Goal: Ask a question

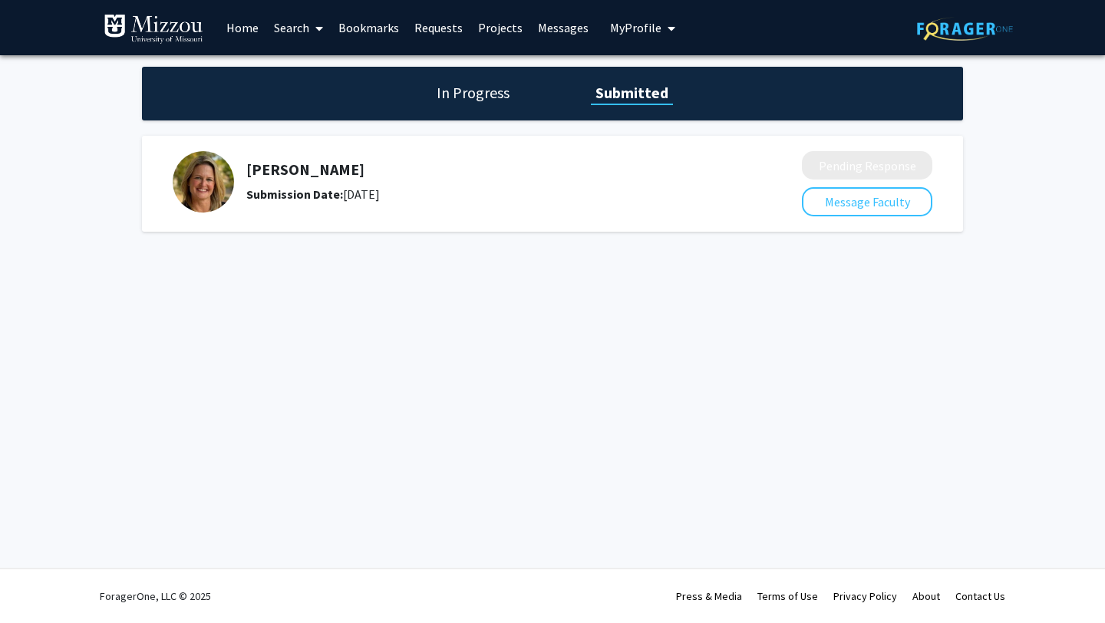
click at [294, 31] on link "Search" at bounding box center [298, 28] width 64 height 54
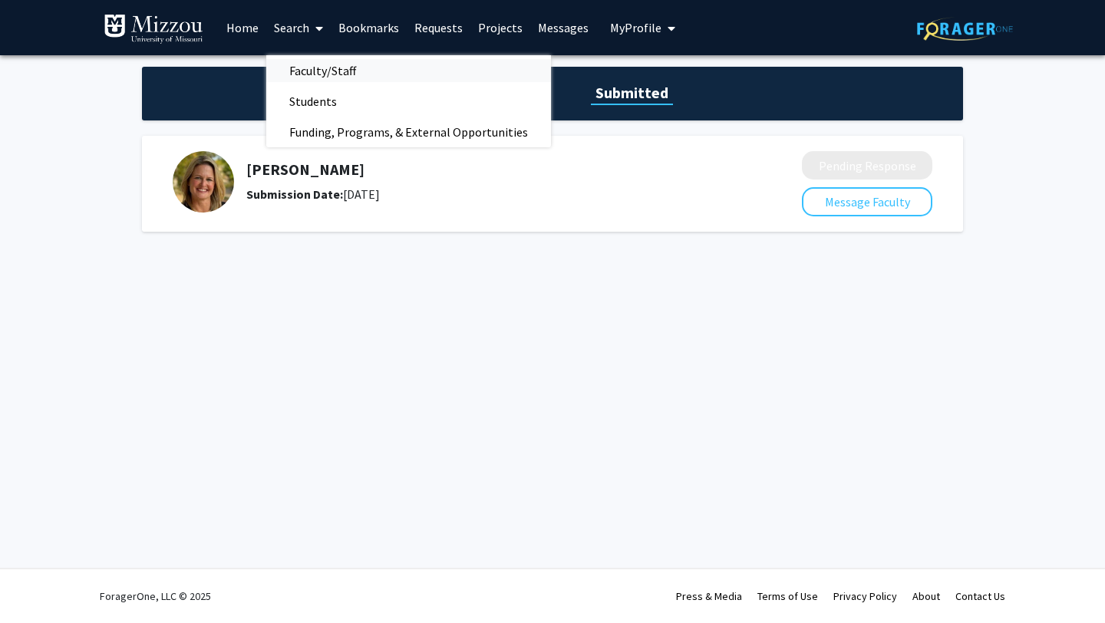
click at [321, 74] on span "Faculty/Staff" at bounding box center [322, 70] width 113 height 31
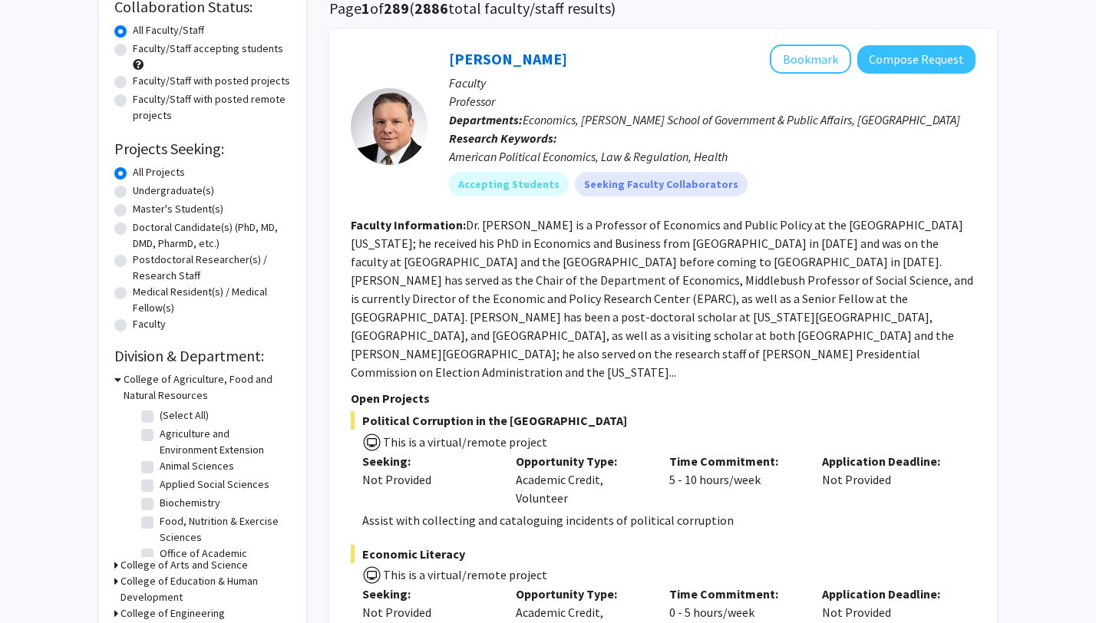
scroll to position [2, 0]
click at [189, 566] on h3 "College of Arts and Science" at bounding box center [184, 565] width 127 height 16
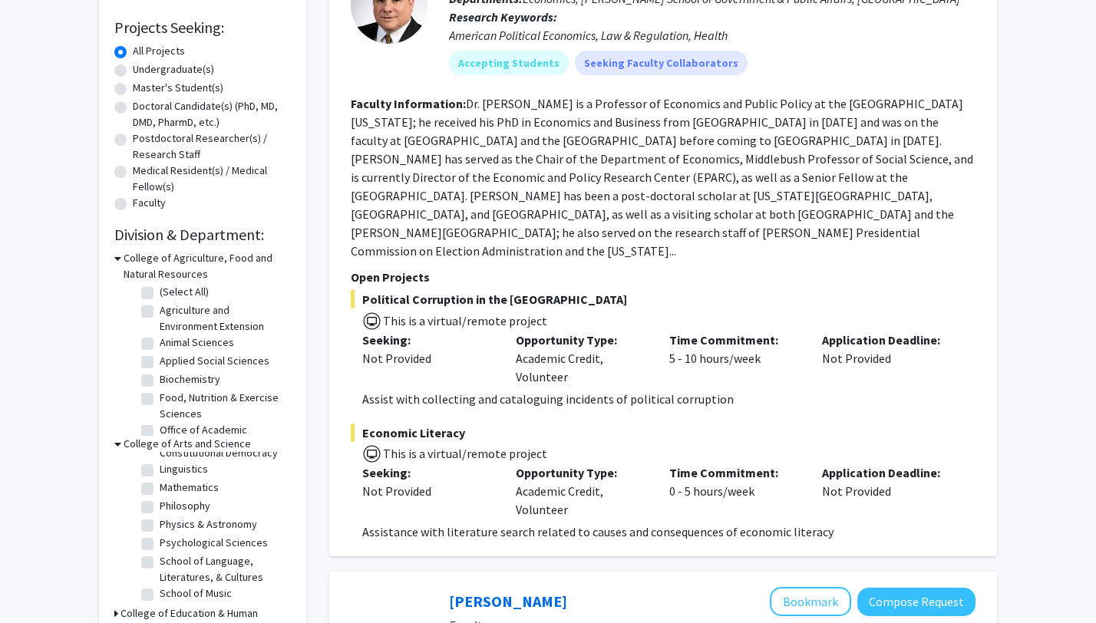
scroll to position [318, 0]
click at [194, 545] on label "Psychological Sciences" at bounding box center [214, 542] width 108 height 16
click at [170, 544] on input "Psychological Sciences" at bounding box center [165, 539] width 10 height 10
checkbox input "true"
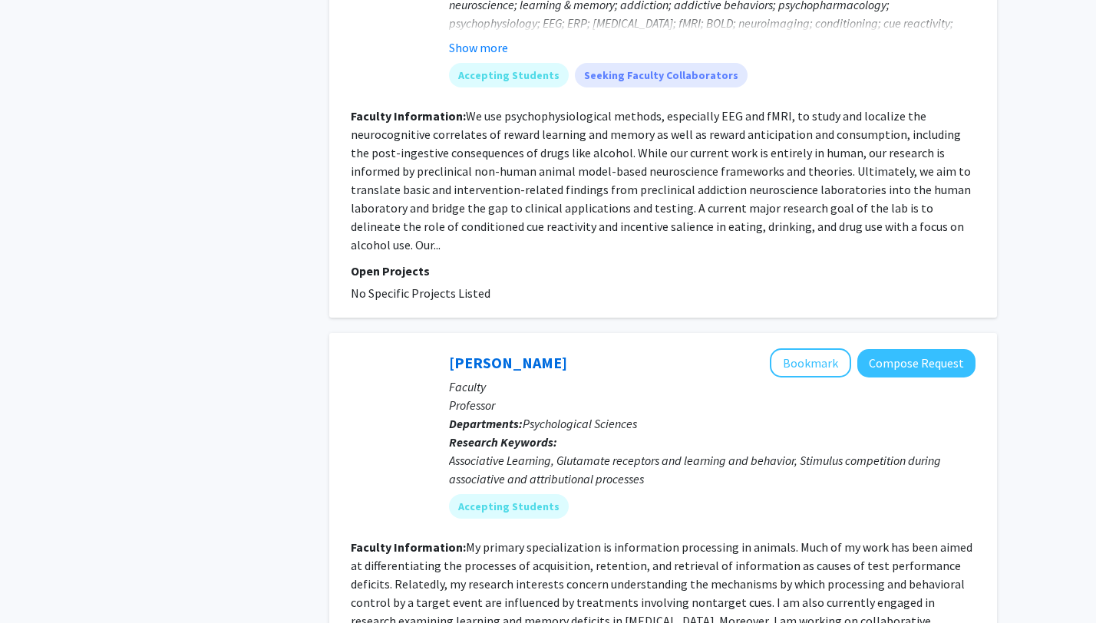
scroll to position [4164, 0]
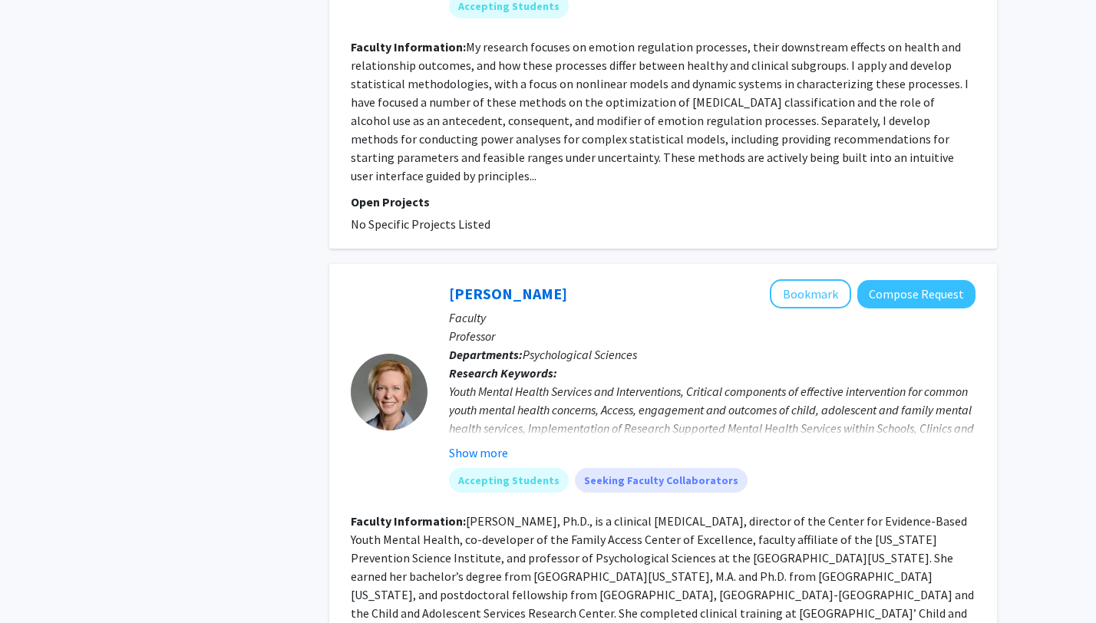
scroll to position [2616, 0]
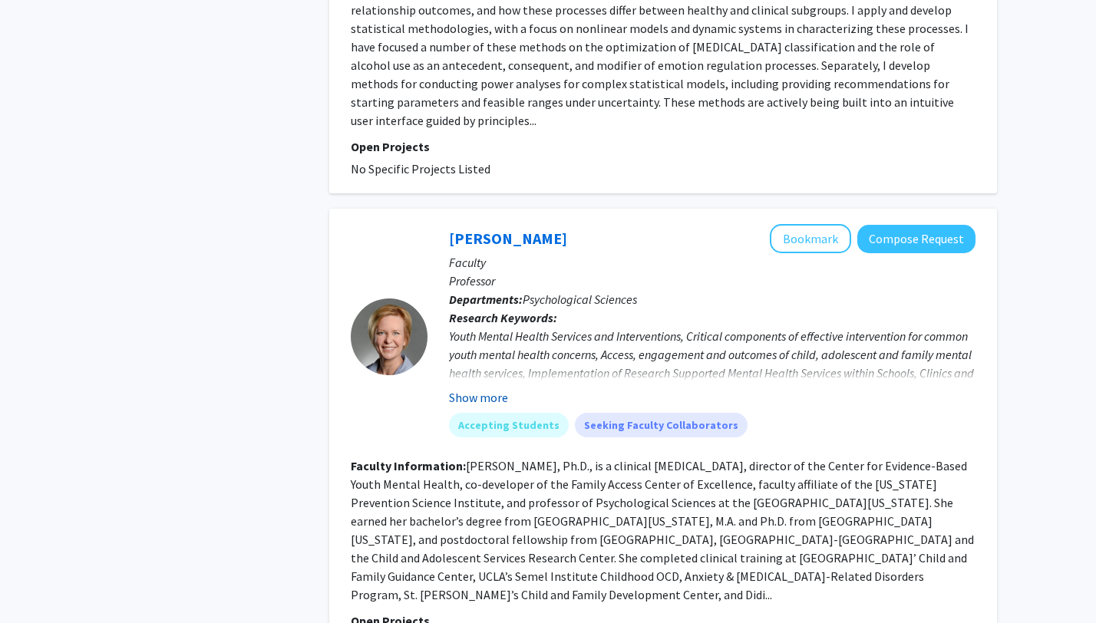
click at [499, 388] on button "Show more" at bounding box center [478, 397] width 59 height 18
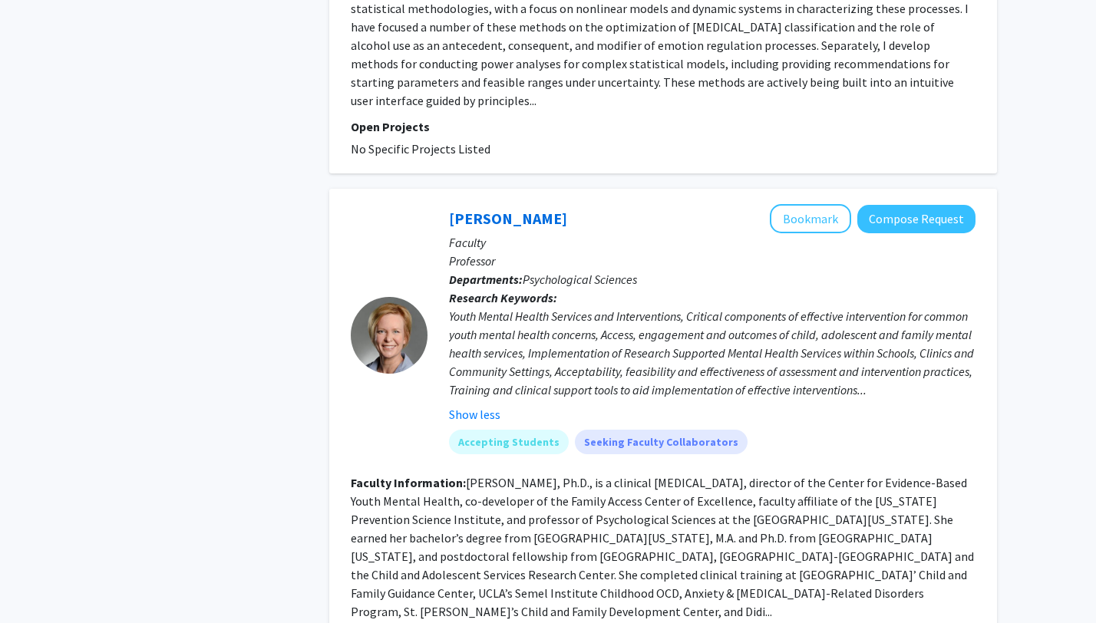
scroll to position [2639, 0]
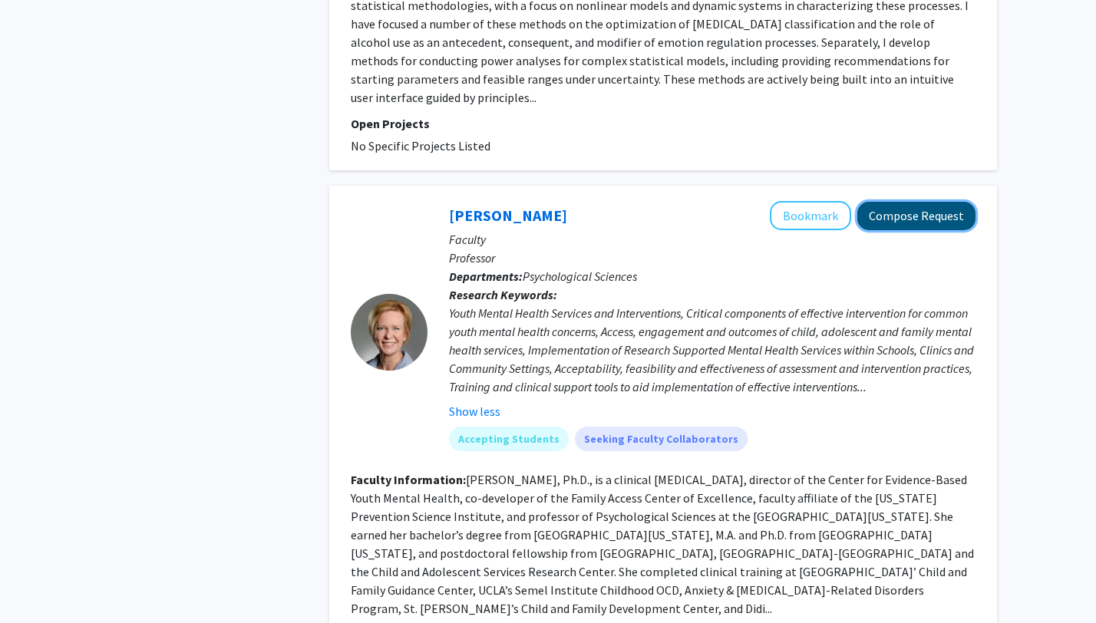
click at [899, 202] on button "Compose Request" at bounding box center [917, 216] width 118 height 28
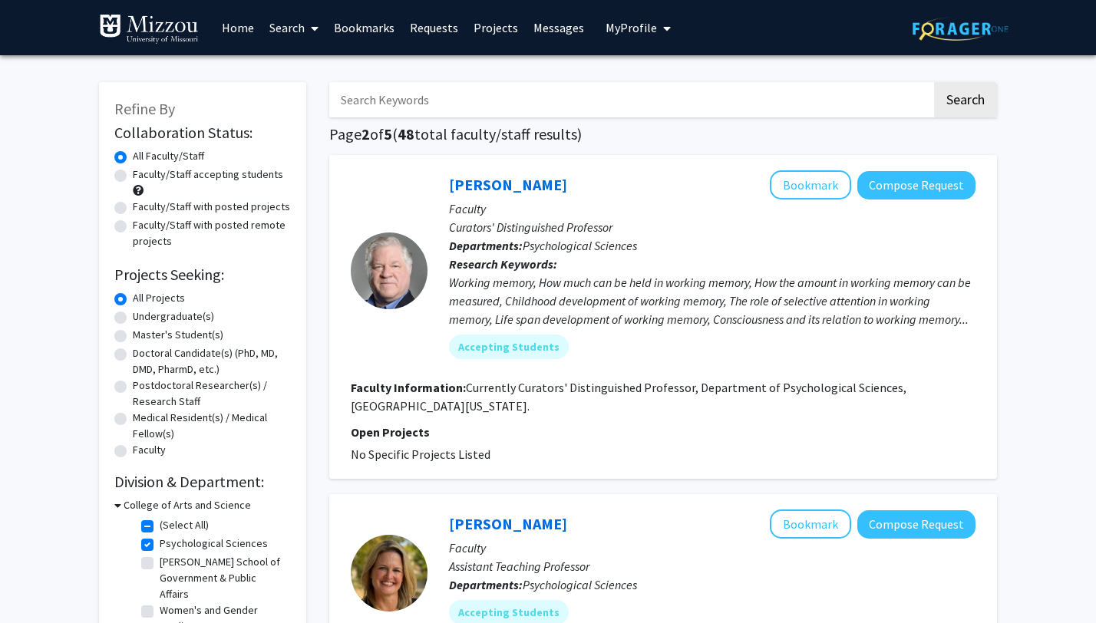
click at [536, 99] on input "Search Keywords" at bounding box center [630, 99] width 603 height 35
type input "[PERSON_NAME]"
click at [934, 82] on button "Search" at bounding box center [965, 99] width 63 height 35
checkbox input "false"
